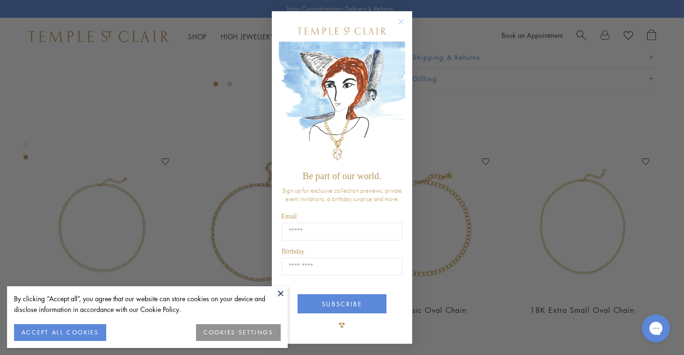
scroll to position [327, 0]
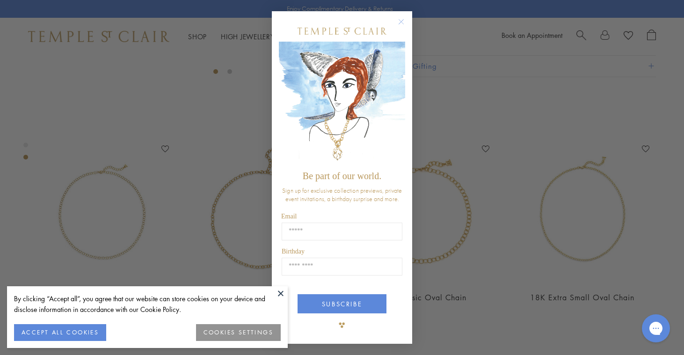
click at [403, 19] on circle "Close dialog" at bounding box center [401, 21] width 11 height 11
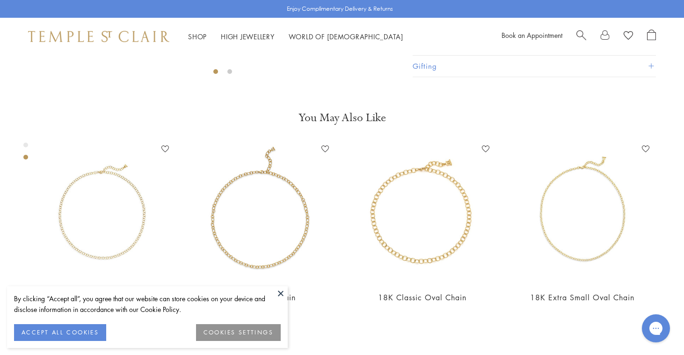
click at [233, 332] on button "COOKIES SETTINGS" at bounding box center [238, 332] width 85 height 17
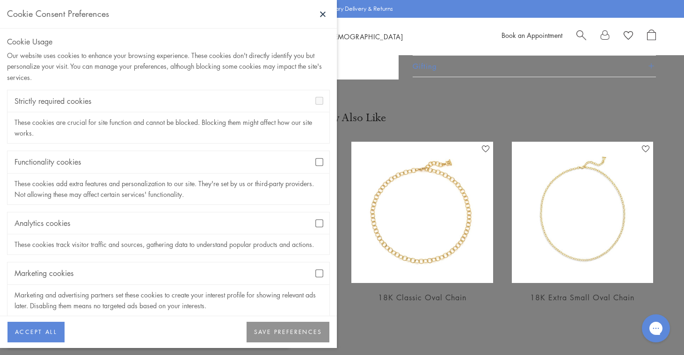
click at [285, 336] on button "SAVE PREFERENCES" at bounding box center [287, 332] width 83 height 21
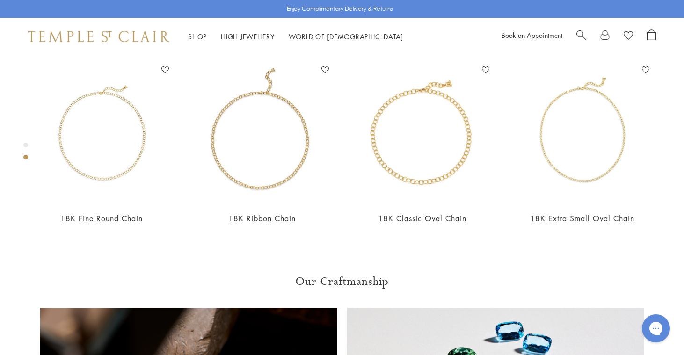
scroll to position [406, 0]
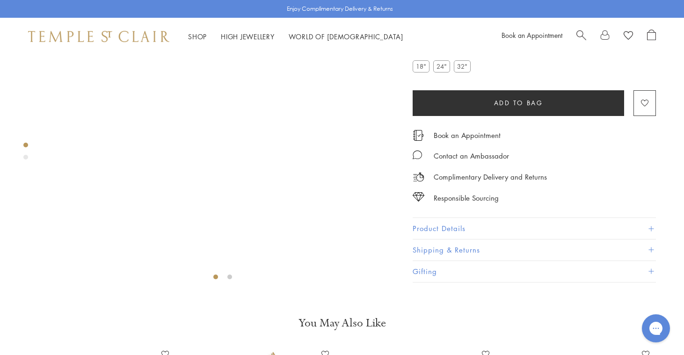
scroll to position [55, 0]
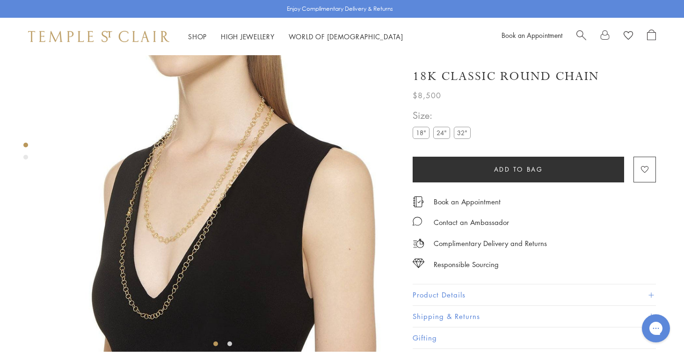
click at [463, 133] on label "32"" at bounding box center [462, 133] width 17 height 12
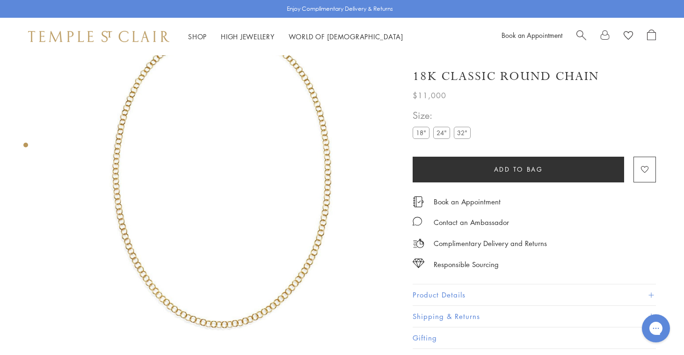
click at [419, 134] on label "18"" at bounding box center [421, 133] width 17 height 12
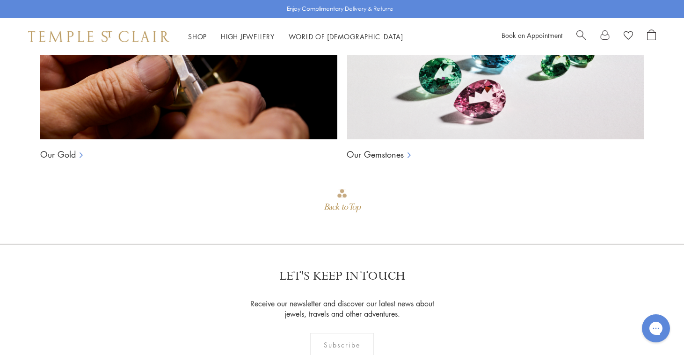
scroll to position [764, 0]
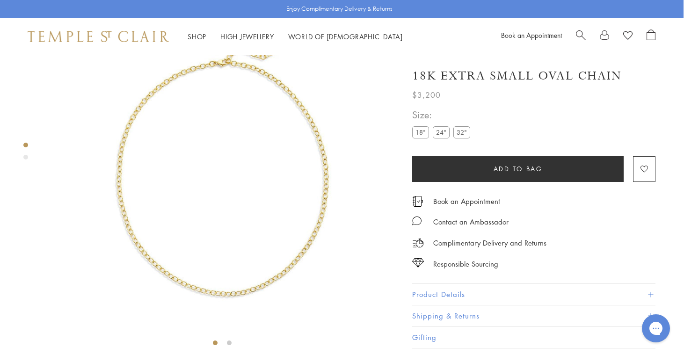
scroll to position [0, 0]
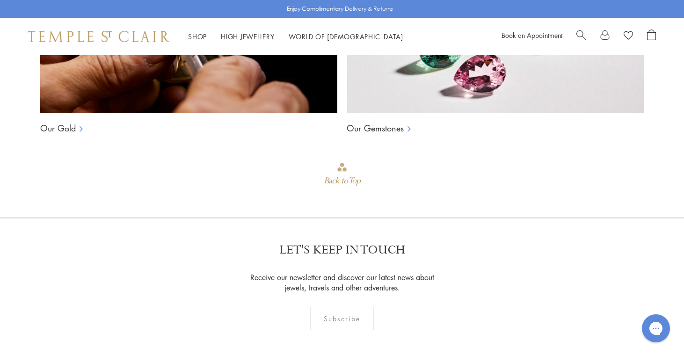
scroll to position [787, 0]
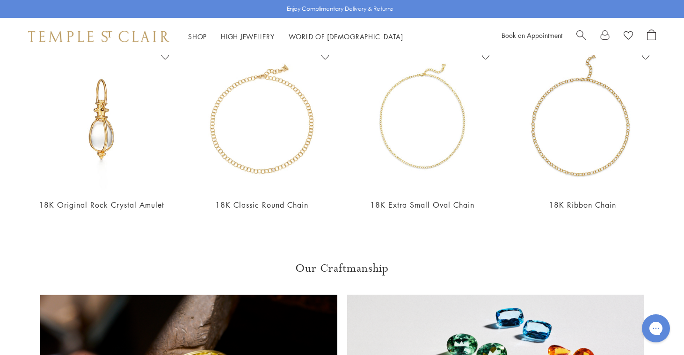
scroll to position [424, 0]
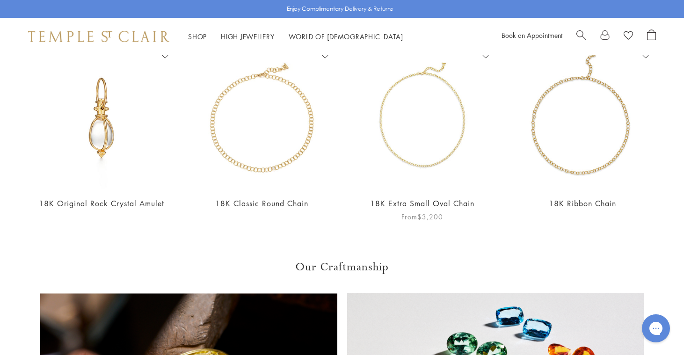
click at [418, 203] on link "18K Extra Small Oval Chain" at bounding box center [422, 203] width 104 height 10
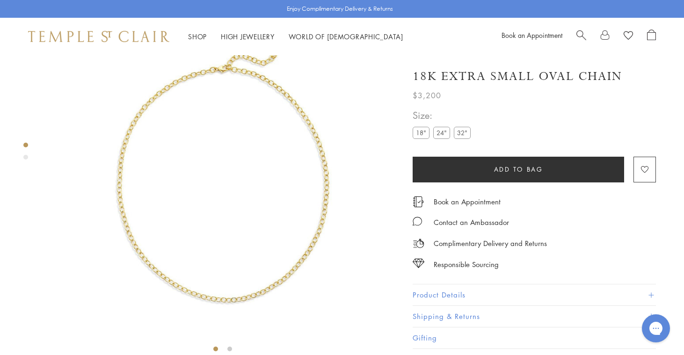
scroll to position [55, 0]
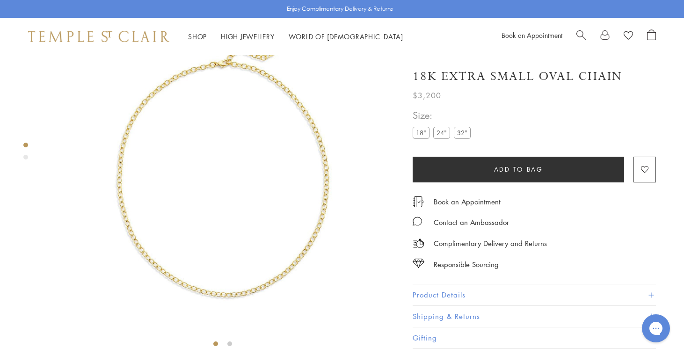
click at [313, 224] on img at bounding box center [223, 176] width 352 height 352
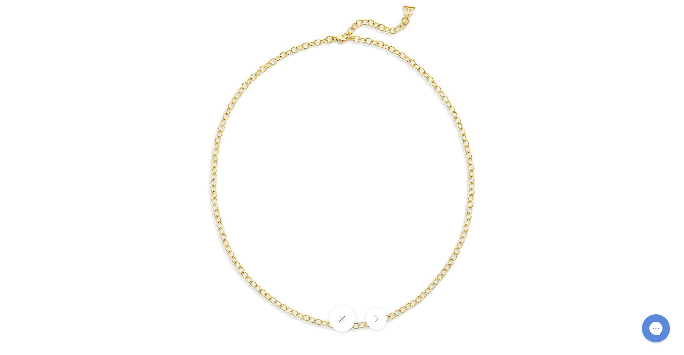
click at [231, 265] on img at bounding box center [342, 178] width 438 height 438
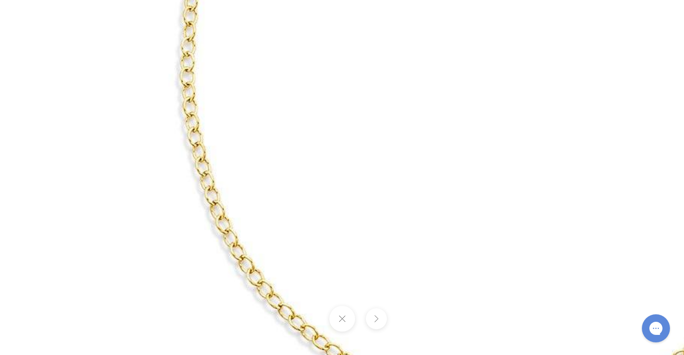
click at [403, 200] on img at bounding box center [504, 50] width 1078 height 1078
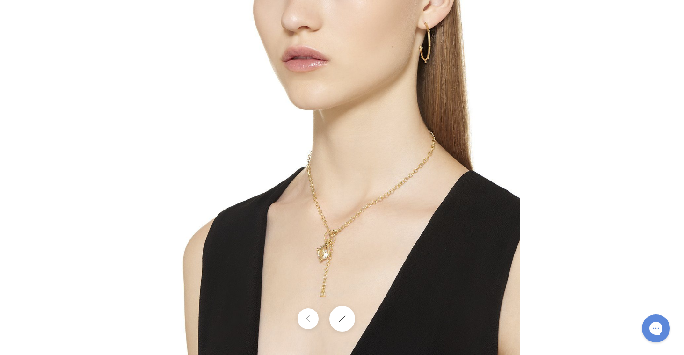
click at [358, 222] on img at bounding box center [342, 177] width 355 height 355
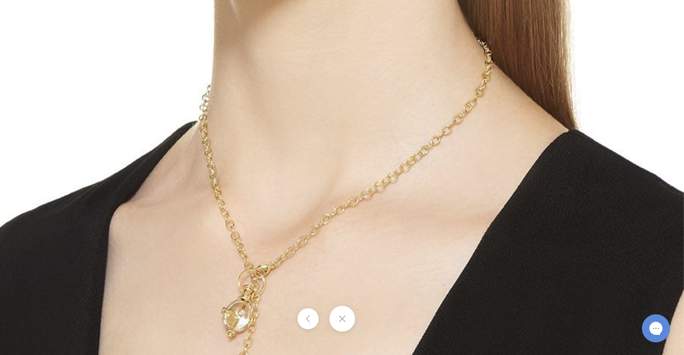
click at [440, 143] on img at bounding box center [280, 146] width 808 height 808
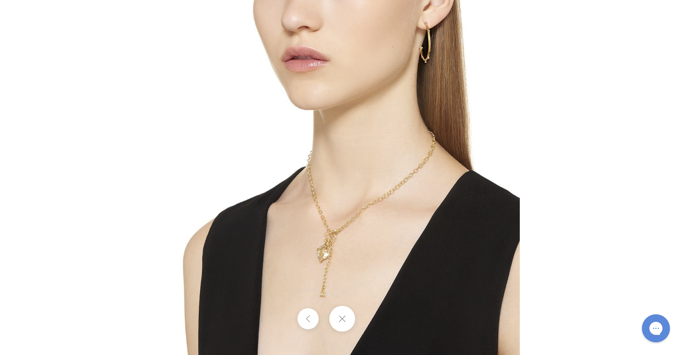
click at [580, 143] on div at bounding box center [507, 177] width 684 height 355
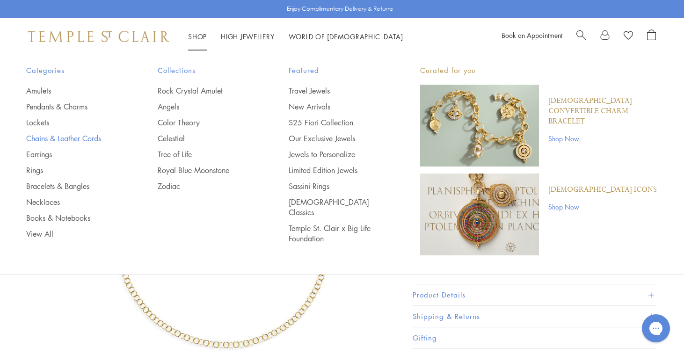
click at [94, 138] on link "Chains & Leather Cords" at bounding box center [73, 138] width 94 height 10
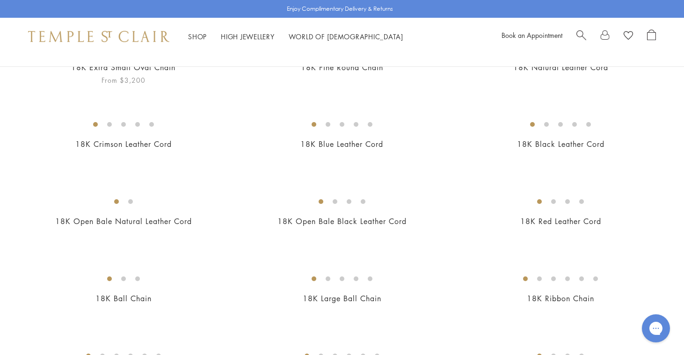
scroll to position [136, 0]
click at [0, 0] on img at bounding box center [0, 0] width 0 height 0
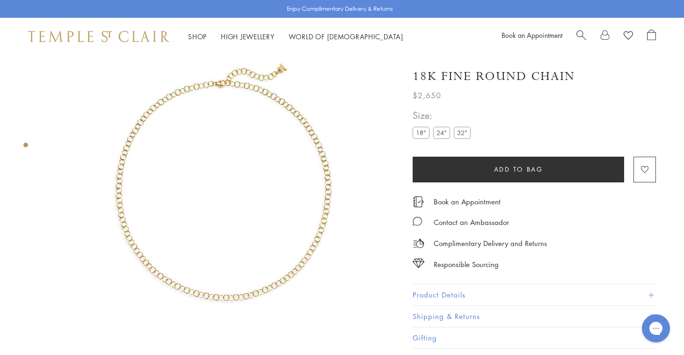
scroll to position [42, 0]
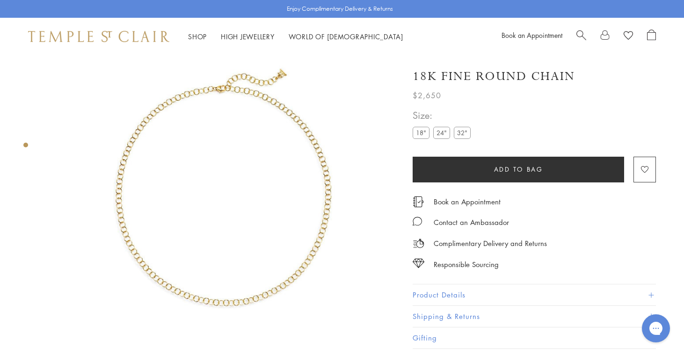
click at [442, 134] on label "24"" at bounding box center [441, 133] width 17 height 12
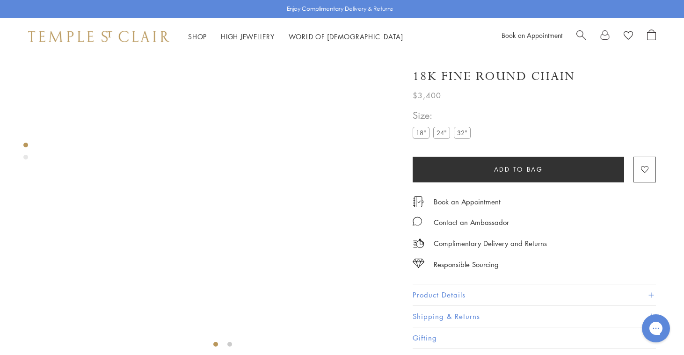
scroll to position [55, 0]
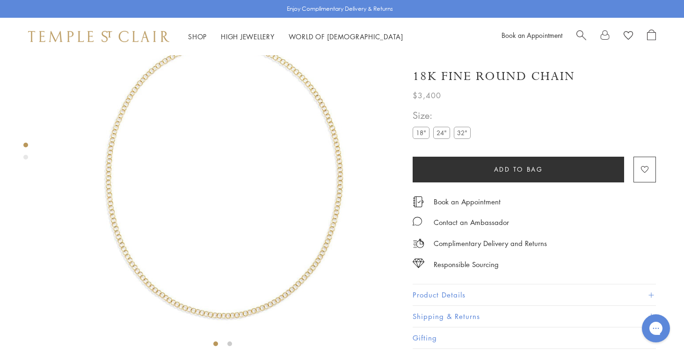
click at [336, 170] on img at bounding box center [223, 176] width 352 height 352
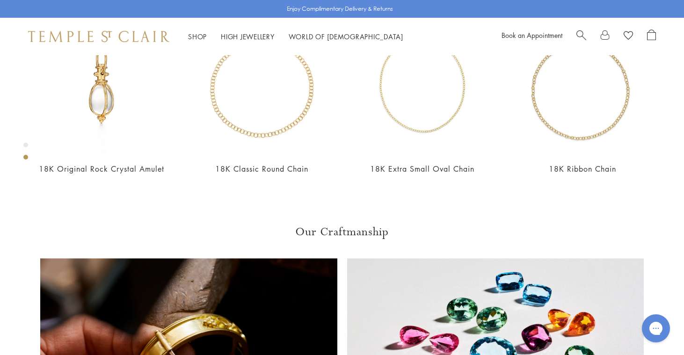
scroll to position [456, 0]
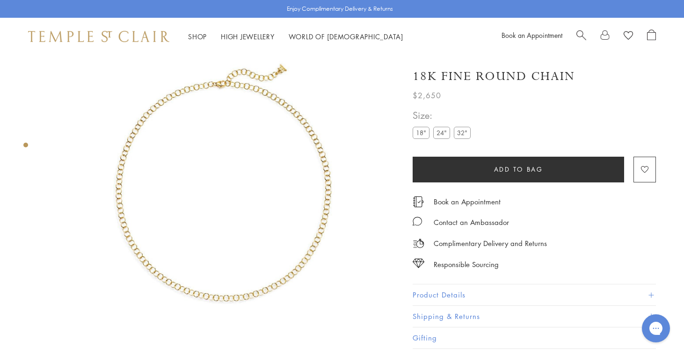
scroll to position [45, 0]
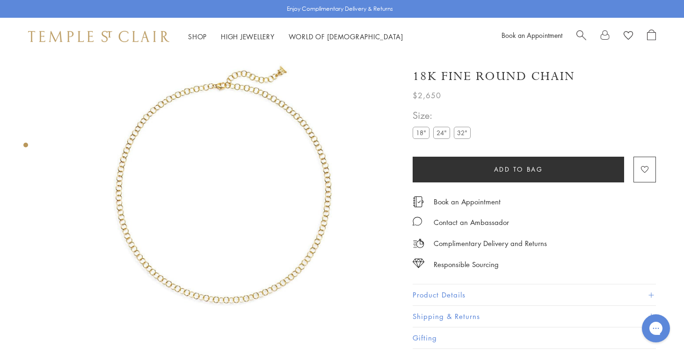
click at [442, 134] on label "24"" at bounding box center [441, 133] width 17 height 12
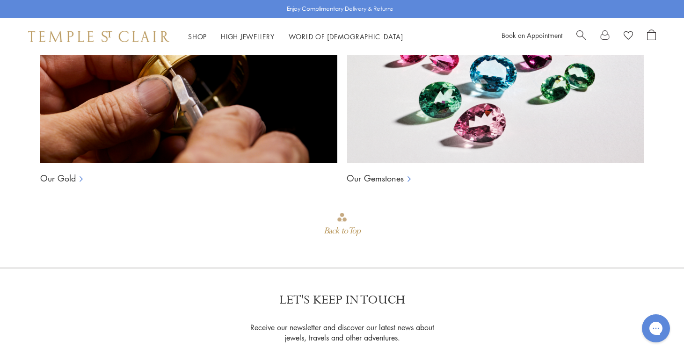
scroll to position [740, 0]
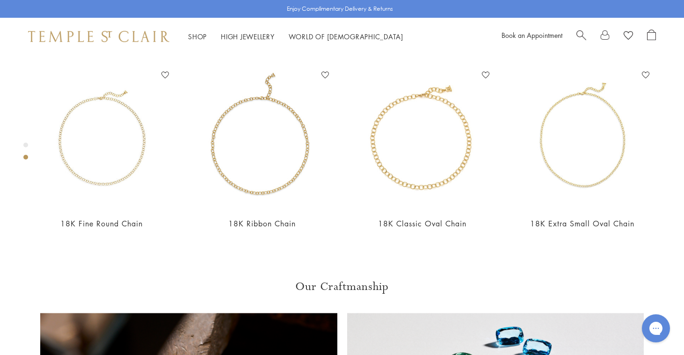
scroll to position [415, 0]
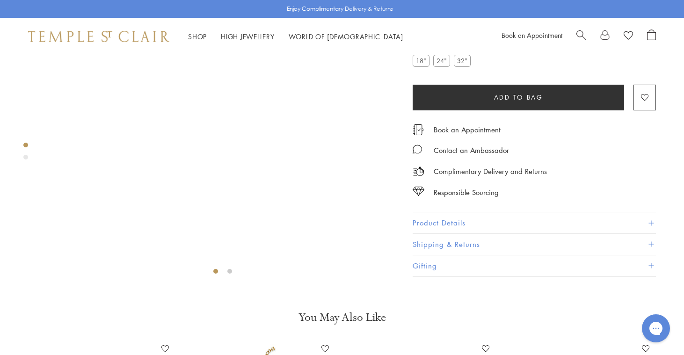
scroll to position [55, 0]
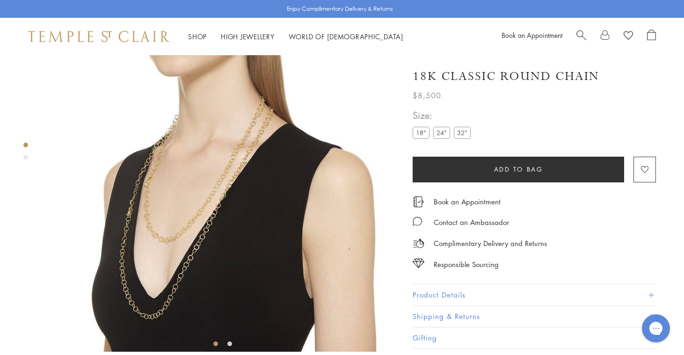
click at [418, 128] on label "18"" at bounding box center [421, 133] width 17 height 12
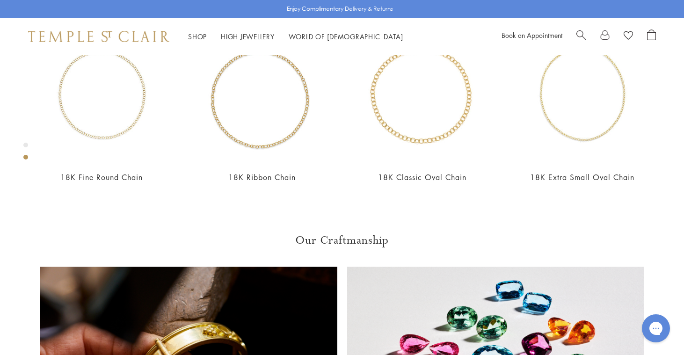
scroll to position [449, 0]
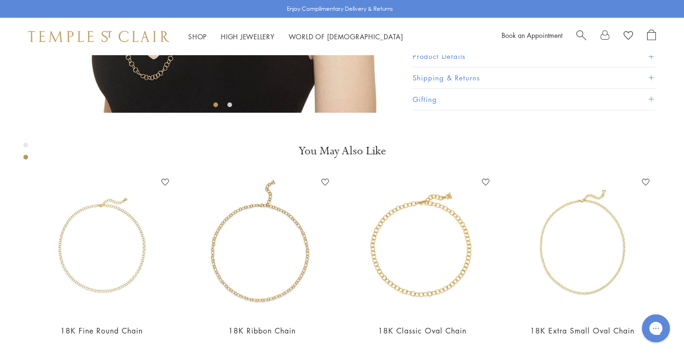
scroll to position [281, 0]
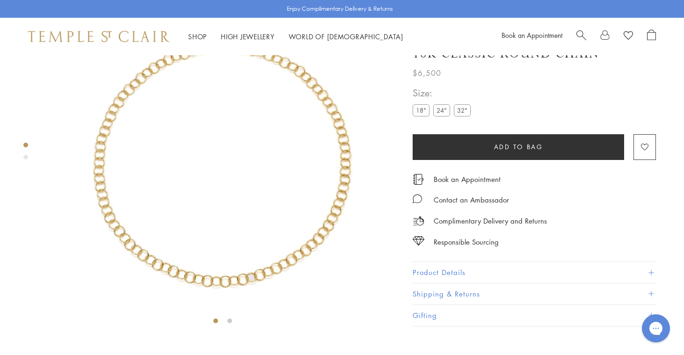
scroll to position [44, 0]
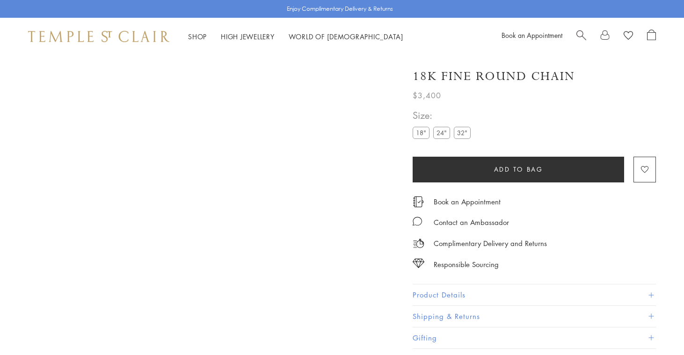
scroll to position [740, 0]
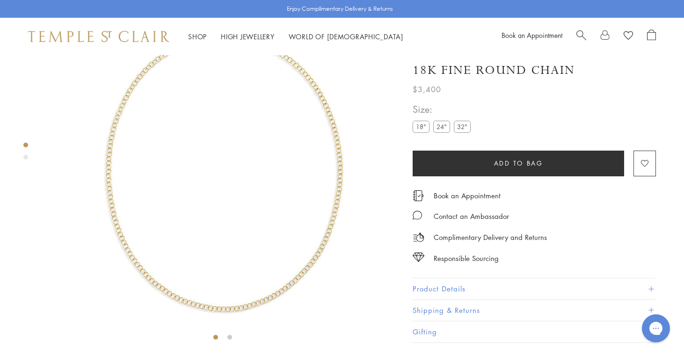
scroll to position [55, 0]
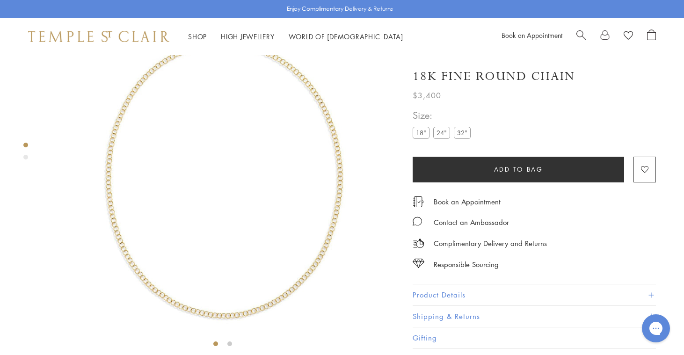
click at [420, 133] on label "18"" at bounding box center [421, 133] width 17 height 12
